Goal: Transaction & Acquisition: Book appointment/travel/reservation

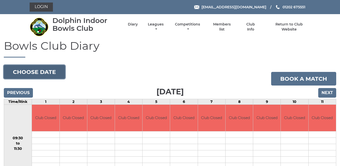
click at [50, 72] on button "Choose date" at bounding box center [34, 72] width 61 height 14
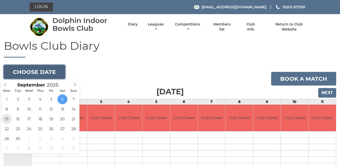
type input "2025-09-15"
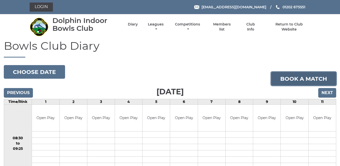
click at [301, 79] on link "Book a match" at bounding box center [303, 79] width 65 height 14
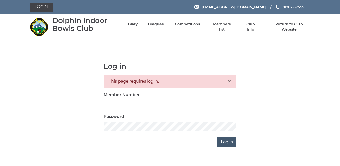
type input "3327"
click at [227, 142] on input "Log in" at bounding box center [226, 143] width 19 height 10
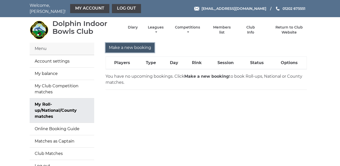
click at [131, 45] on input "Make a new booking" at bounding box center [129, 48] width 49 height 10
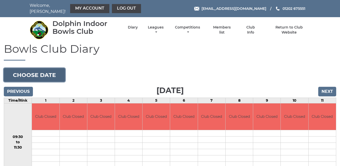
click at [44, 71] on button "Choose date" at bounding box center [34, 75] width 61 height 14
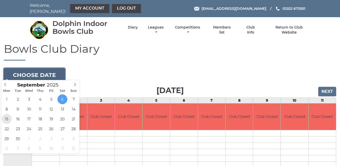
type input "2025-09-15"
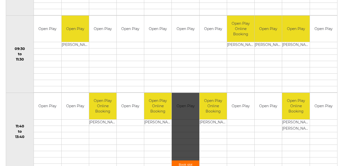
scroll to position [177, 0]
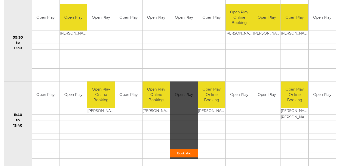
click at [184, 149] on link "Book slot" at bounding box center [183, 153] width 27 height 8
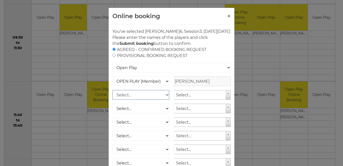
click at [165, 100] on select "Select... OPEN PLAY (Member) OPEN PLAY (Visitor) SPOONS (Member) SPOONS (Visito…" at bounding box center [141, 95] width 57 height 10
select select "1_12"
click at [113, 96] on select "Select... OPEN PLAY (Member) OPEN PLAY (Visitor) SPOONS (Member) SPOONS (Visito…" at bounding box center [141, 95] width 57 height 10
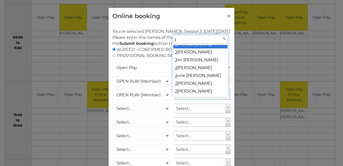
scroll to position [0, 0]
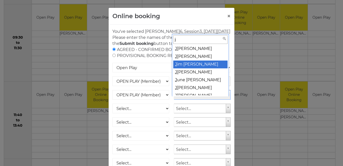
type input "j"
select select "528"
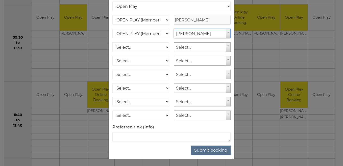
scroll to position [68, 0]
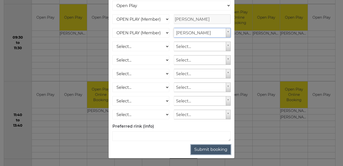
click at [207, 150] on button "Submit booking" at bounding box center [211, 150] width 40 height 10
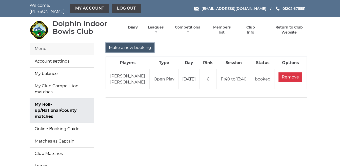
click at [126, 45] on input "Make a new booking" at bounding box center [129, 48] width 49 height 10
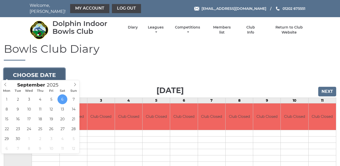
click at [42, 73] on button "Choose date" at bounding box center [34, 75] width 61 height 14
type input "2025-09-16"
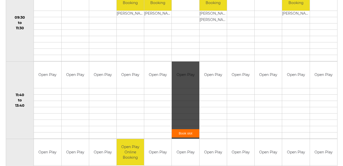
scroll to position [202, 0]
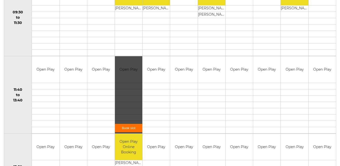
click at [128, 125] on link "Book slot" at bounding box center [128, 128] width 27 height 8
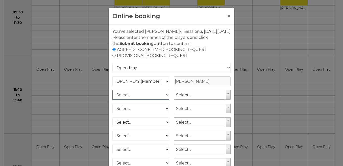
click at [165, 100] on select "Select... OPEN PLAY (Member) OPEN PLAY (Visitor) SPOONS (Member) SPOONS (Visito…" at bounding box center [141, 95] width 57 height 10
select select "1_12"
click at [113, 96] on select "Select... OPEN PLAY (Member) OPEN PLAY (Visitor) SPOONS (Member) SPOONS (Visito…" at bounding box center [141, 95] width 57 height 10
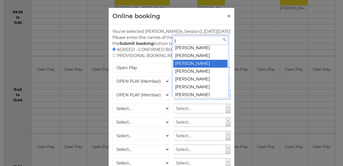
scroll to position [0, 0]
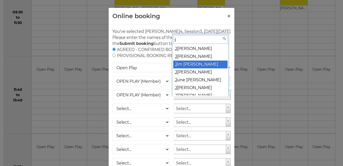
type input "j"
select select "528"
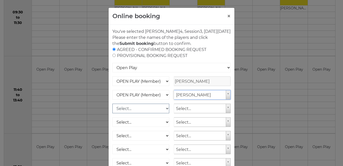
click at [166, 114] on select "Select... OPEN PLAY (Member) OPEN PLAY (Visitor) SPOONS (Member) SPOONS (Visito…" at bounding box center [141, 109] width 57 height 10
select select "1_12"
click at [113, 110] on select "Select... OPEN PLAY (Member) OPEN PLAY (Visitor) SPOONS (Member) SPOONS (Visito…" at bounding box center [141, 109] width 57 height 10
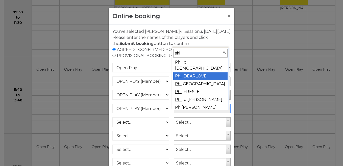
type input "phi"
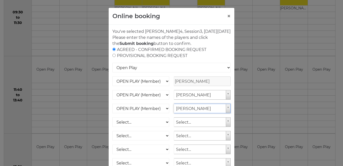
select select "999"
click at [165, 127] on select "Select... OPEN PLAY (Member) OPEN PLAY (Visitor) SPOONS (Member) SPOONS (Visito…" at bounding box center [141, 123] width 57 height 10
select select "1_12"
click at [113, 124] on select "Select... OPEN PLAY (Member) OPEN PLAY (Visitor) SPOONS (Member) SPOONS (Visito…" at bounding box center [141, 123] width 57 height 10
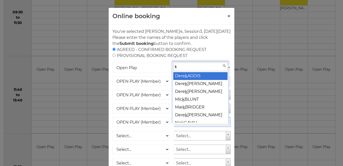
type input "k"
type input "K"
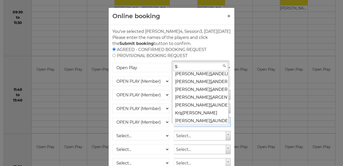
scroll to position [2428, 0]
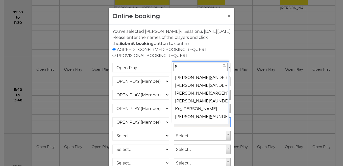
type input "S"
select select "1338"
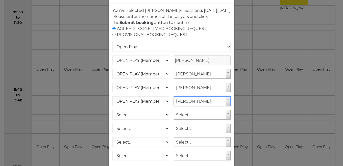
scroll to position [68, 0]
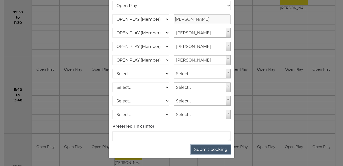
click at [211, 149] on button "Submit booking" at bounding box center [211, 150] width 40 height 10
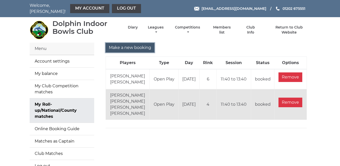
click at [130, 45] on input "Make a new booking" at bounding box center [129, 48] width 49 height 10
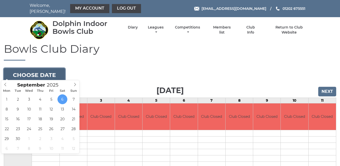
click at [56, 73] on button "Choose date" at bounding box center [34, 75] width 61 height 14
type input "[DATE]"
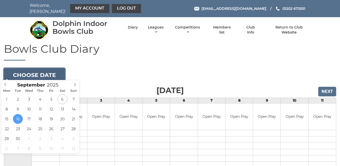
click at [49, 71] on button "Choose date" at bounding box center [34, 75] width 61 height 14
type input "[DATE]"
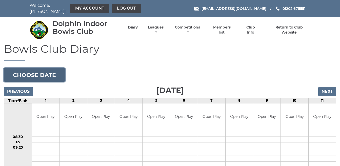
click at [50, 72] on button "Choose date" at bounding box center [34, 75] width 61 height 14
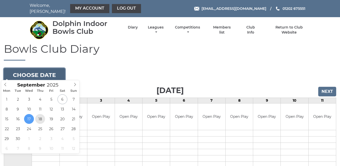
type input "[DATE]"
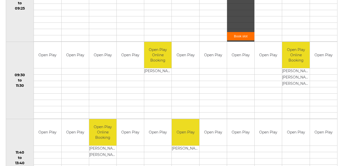
scroll to position [228, 0]
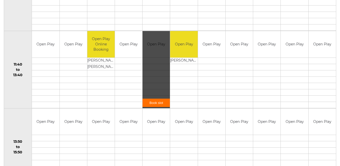
click at [154, 100] on link "Book slot" at bounding box center [155, 103] width 27 height 8
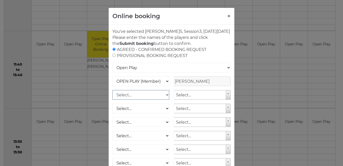
click at [166, 100] on select "Select... OPEN PLAY (Member) OPEN PLAY (Visitor) SPOONS (Member) SPOONS (Visito…" at bounding box center [141, 95] width 57 height 10
select select "1_12"
click at [113, 96] on select "Select... OPEN PLAY (Member) OPEN PLAY (Visitor) SPOONS (Member) SPOONS (Visito…" at bounding box center [141, 95] width 57 height 10
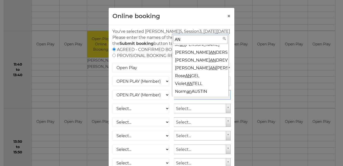
scroll to position [0, 0]
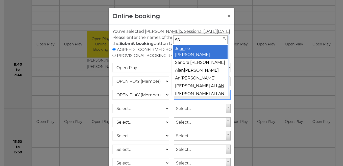
type input "A"
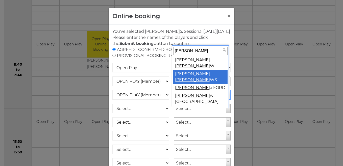
type input "ANDRE"
select select "528"
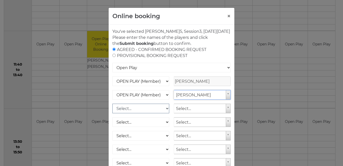
click at [165, 113] on select "Select... OPEN PLAY (Member) OPEN PLAY (Visitor) SPOONS (Member) SPOONS (Visito…" at bounding box center [141, 109] width 57 height 10
select select "1_12"
click at [113, 110] on select "Select... OPEN PLAY (Member) OPEN PLAY (Visitor) SPOONS (Member) SPOONS (Visito…" at bounding box center [141, 109] width 57 height 10
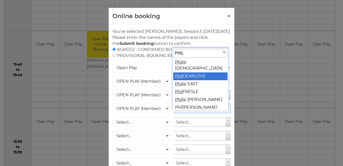
type input "PHIL"
select select "999"
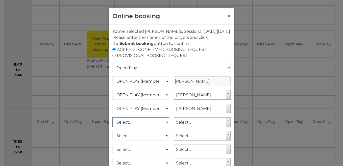
click at [165, 127] on select "Select... OPEN PLAY (Member) OPEN PLAY (Visitor) SPOONS (Member) SPOONS (Visito…" at bounding box center [141, 123] width 57 height 10
select select "1_12"
click at [113, 124] on select "Select... OPEN PLAY (Member) OPEN PLAY (Visitor) SPOONS (Member) SPOONS (Visito…" at bounding box center [141, 123] width 57 height 10
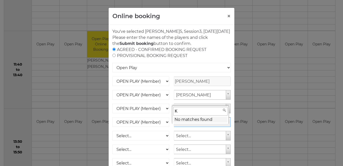
type input "K"
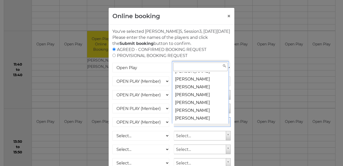
scroll to position [6098, 0]
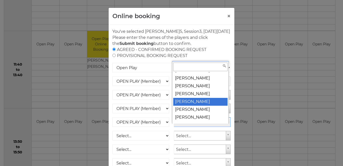
select select "1338"
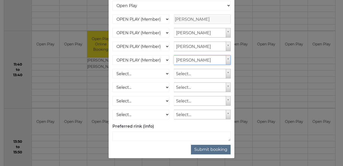
scroll to position [68, 0]
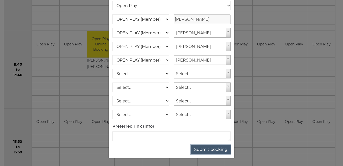
click at [210, 148] on button "Submit booking" at bounding box center [211, 150] width 40 height 10
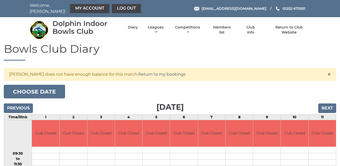
click at [174, 72] on link "Return to my bookings" at bounding box center [161, 74] width 47 height 5
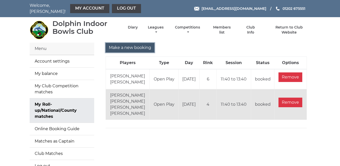
click at [122, 46] on input "Make a new booking" at bounding box center [129, 48] width 49 height 10
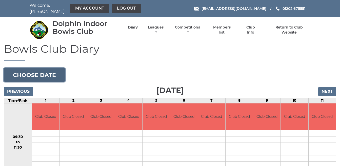
drag, startPoint x: 49, startPoint y: 72, endPoint x: 52, endPoint y: 72, distance: 3.3
click at [50, 72] on button "Choose date" at bounding box center [34, 75] width 61 height 14
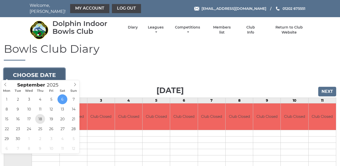
type input "[DATE]"
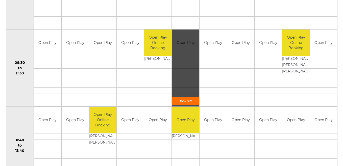
scroll to position [177, 0]
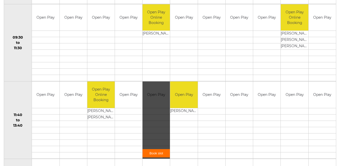
click at [154, 149] on link "Book slot" at bounding box center [155, 153] width 27 height 8
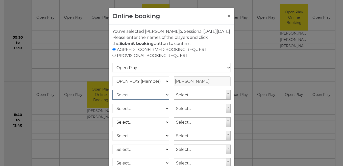
click at [165, 100] on select "Select... OPEN PLAY (Member) OPEN PLAY (Visitor) SPOONS (Member) SPOONS (Visito…" at bounding box center [141, 95] width 57 height 10
select select "1_12"
click at [113, 96] on select "Select... OPEN PLAY (Member) OPEN PLAY (Visitor) SPOONS (Member) SPOONS (Visito…" at bounding box center [141, 95] width 57 height 10
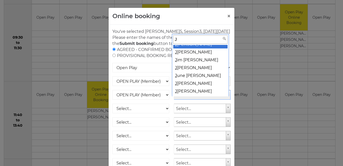
scroll to position [0, 0]
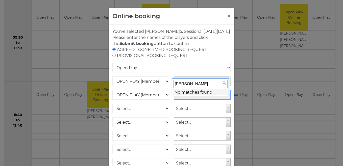
type input "[PERSON_NAME]"
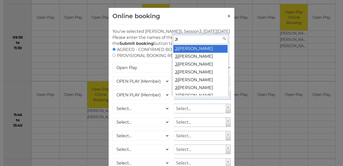
type input "JI"
select select "528"
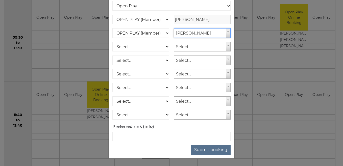
scroll to position [68, 0]
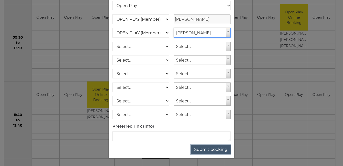
click at [206, 150] on button "Submit booking" at bounding box center [211, 150] width 40 height 10
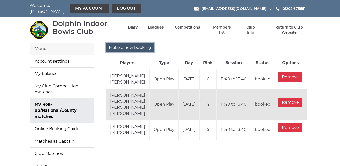
click at [126, 44] on input "Make a new booking" at bounding box center [129, 48] width 49 height 10
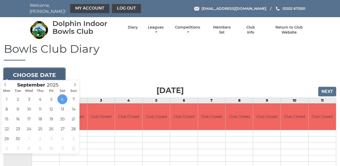
click at [51, 73] on button "Choose date" at bounding box center [34, 75] width 61 height 14
type input "[DATE]"
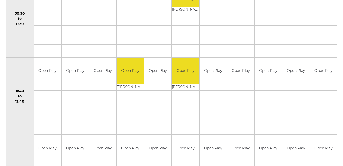
scroll to position [202, 0]
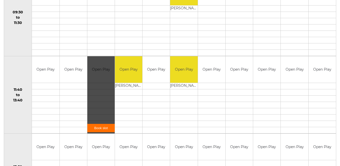
click at [98, 126] on link "Book slot" at bounding box center [100, 128] width 27 height 8
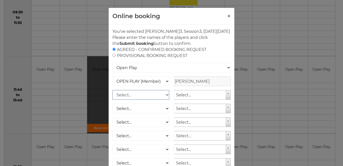
click at [165, 100] on select "Select... OPEN PLAY (Member) OPEN PLAY (Visitor) SPOONS (Member) SPOONS (Visito…" at bounding box center [141, 95] width 57 height 10
select select "1_12"
click at [113, 96] on select "Select... OPEN PLAY (Member) OPEN PLAY (Visitor) SPOONS (Member) SPOONS (Visito…" at bounding box center [141, 95] width 57 height 10
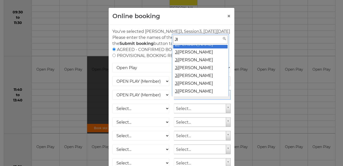
scroll to position [0, 0]
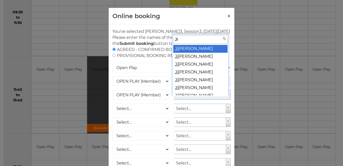
type input "JI"
select select "528"
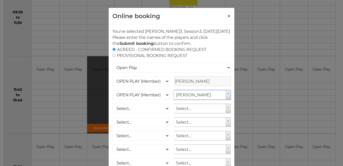
scroll to position [68, 0]
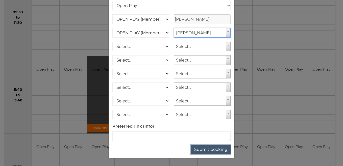
click at [205, 148] on button "Submit booking" at bounding box center [211, 150] width 40 height 10
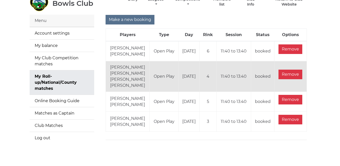
scroll to position [37, 0]
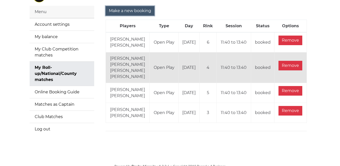
click at [133, 7] on input "Make a new booking" at bounding box center [129, 11] width 49 height 10
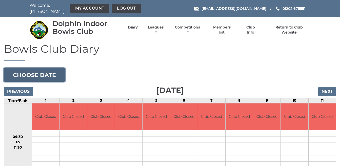
click at [40, 72] on button "Choose date" at bounding box center [34, 75] width 61 height 14
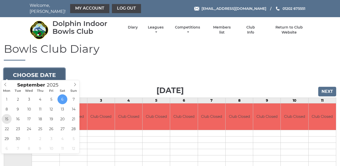
type input "[DATE]"
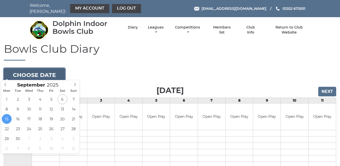
click at [32, 70] on button "Choose date" at bounding box center [34, 75] width 61 height 14
type input "[DATE]"
click at [52, 70] on button "Choose date" at bounding box center [34, 75] width 61 height 14
type input "[DATE]"
click at [43, 73] on button "Choose date" at bounding box center [34, 75] width 61 height 14
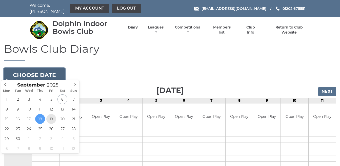
type input "2025-09-19"
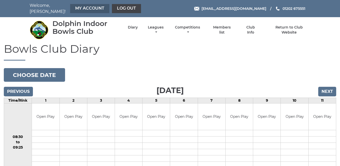
click at [85, 6] on link "My Account" at bounding box center [89, 8] width 39 height 9
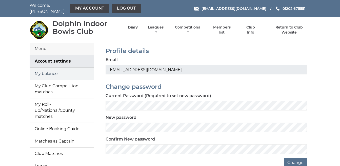
click at [51, 71] on link "My balance" at bounding box center [62, 74] width 64 height 12
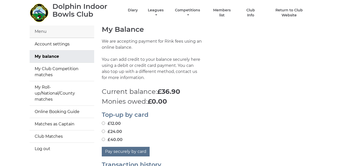
scroll to position [25, 0]
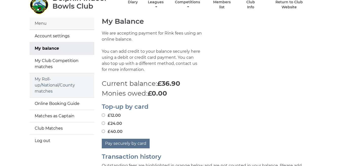
click at [52, 84] on link "My Roll-up/National/County matches" at bounding box center [62, 85] width 64 height 24
